Goal: Go to known website: Access a specific website the user already knows

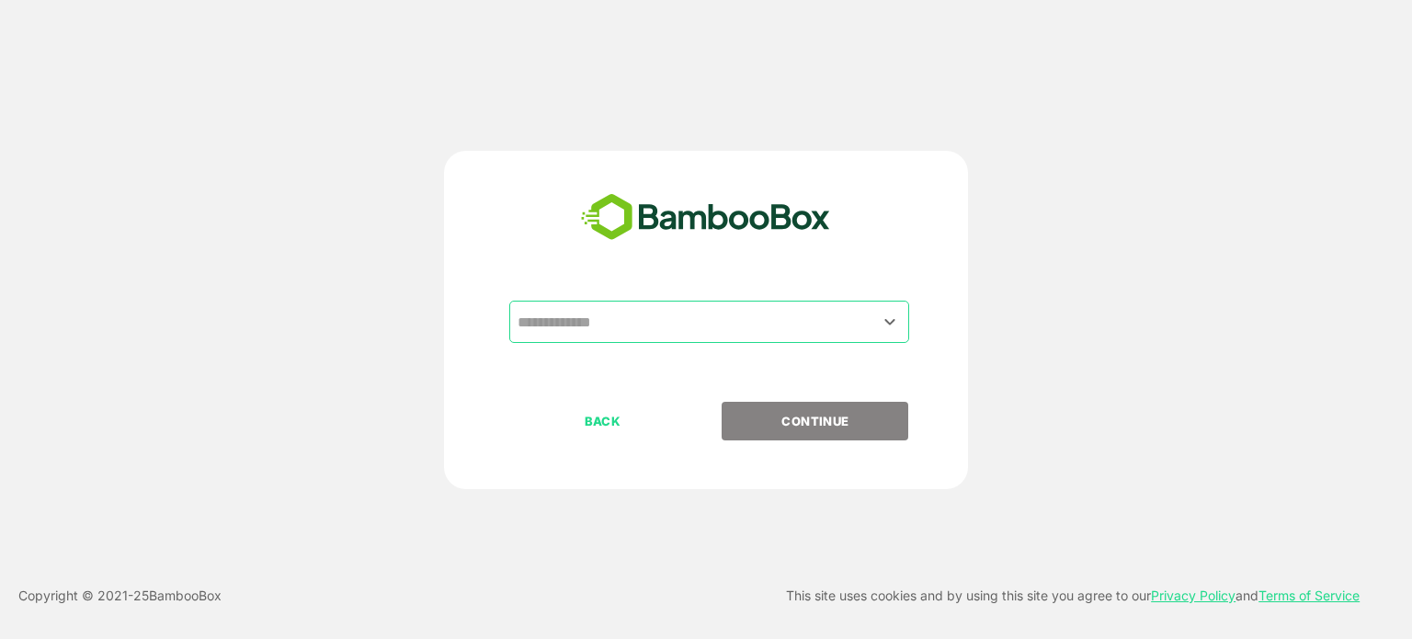
click at [719, 341] on div "​" at bounding box center [709, 322] width 400 height 42
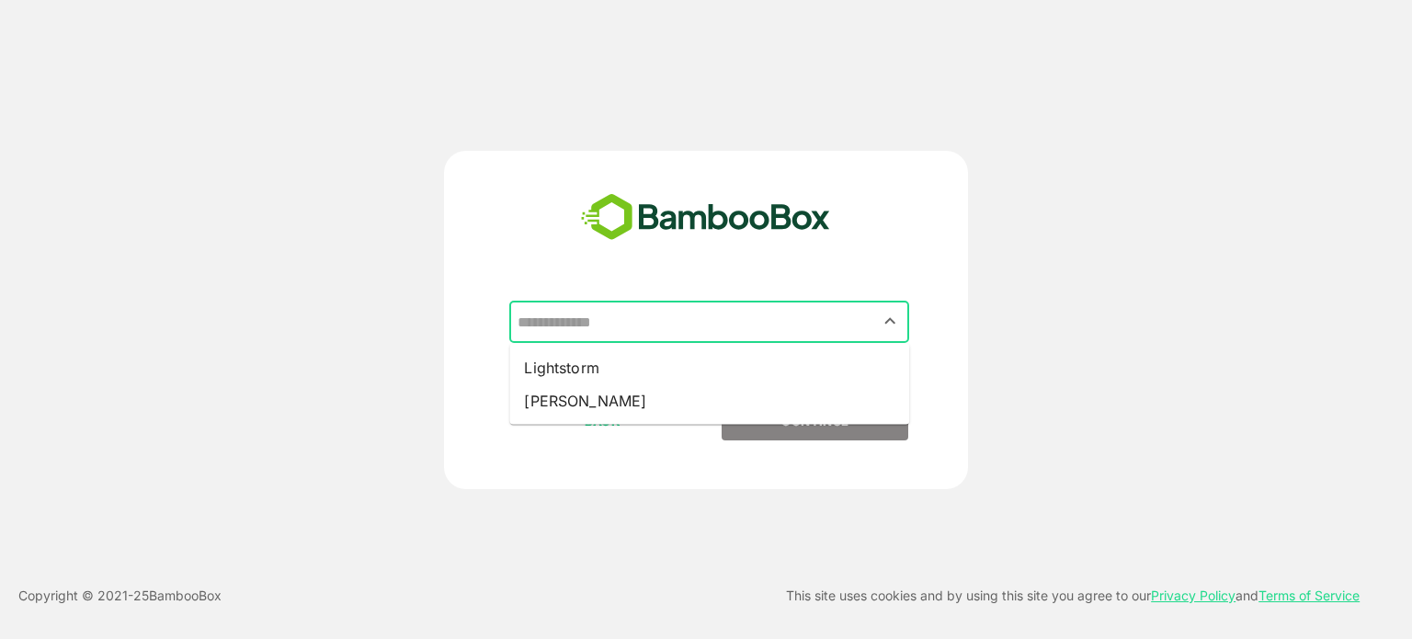
click at [719, 341] on div "​" at bounding box center [709, 322] width 400 height 42
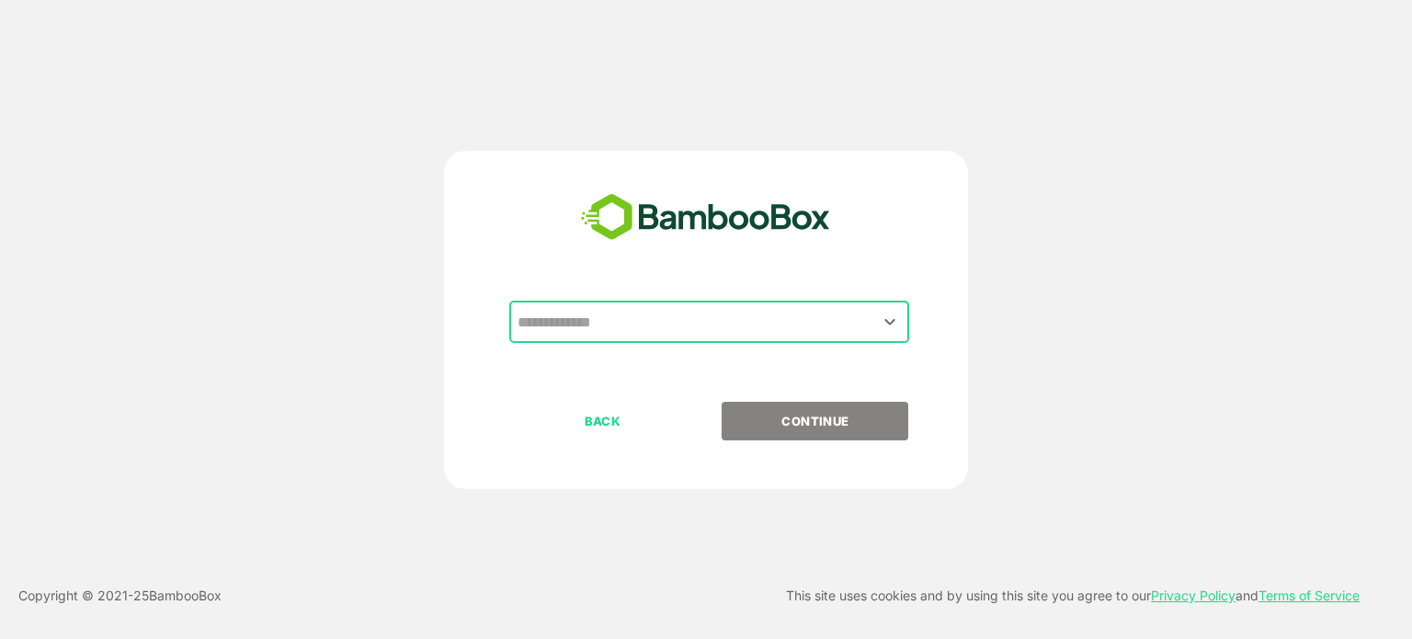
click at [719, 341] on div "​" at bounding box center [709, 322] width 400 height 42
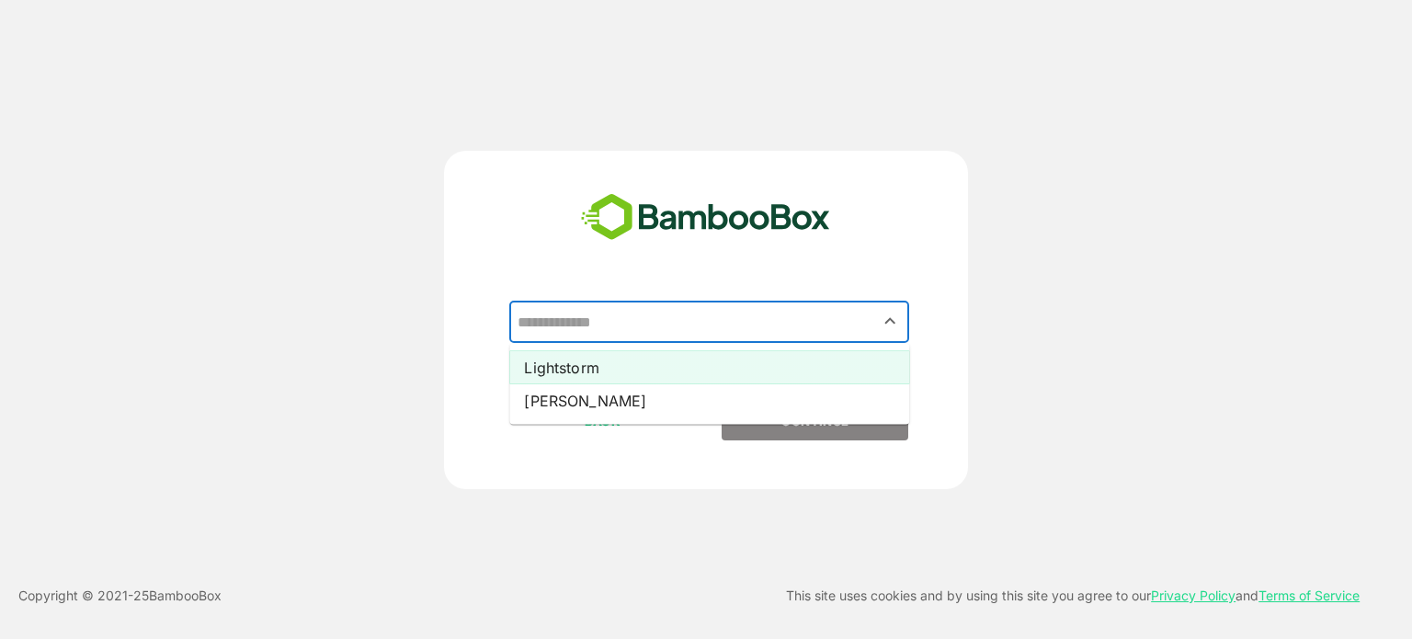
click at [581, 380] on li "Lightstorm" at bounding box center [709, 367] width 400 height 33
type input "**********"
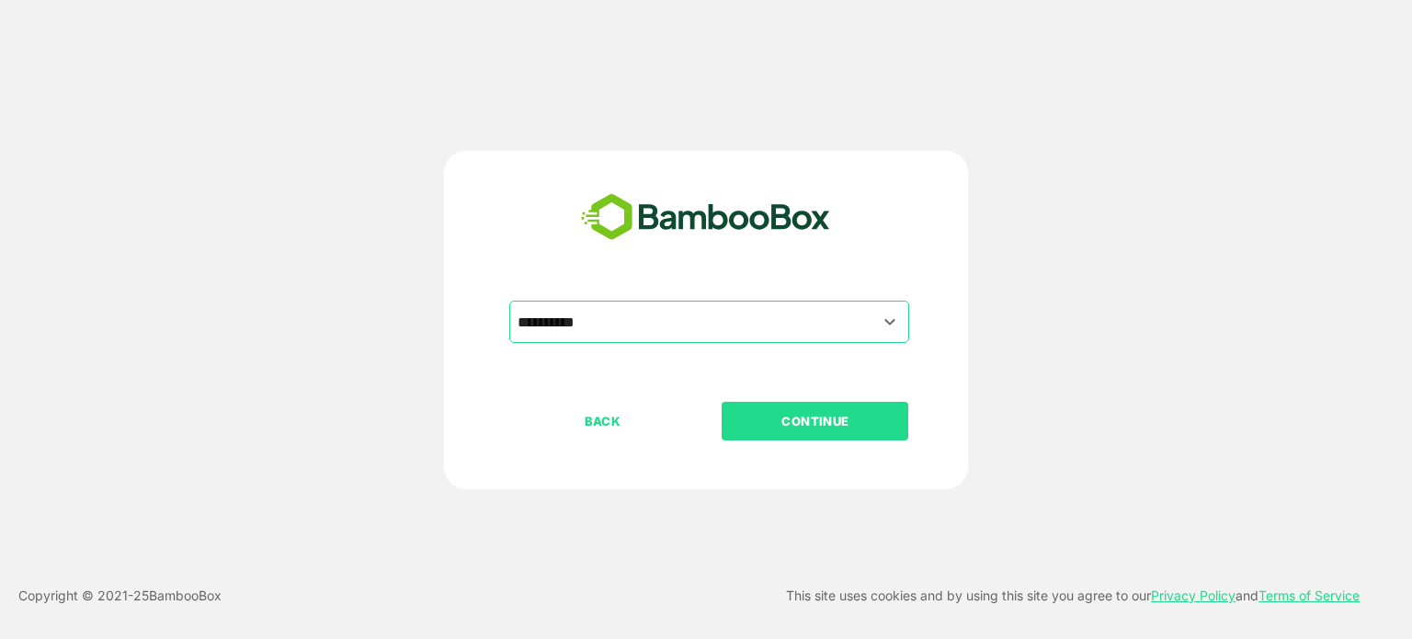
click at [733, 415] on p "CONTINUE" at bounding box center [816, 421] width 184 height 20
